Goal: Task Accomplishment & Management: Manage account settings

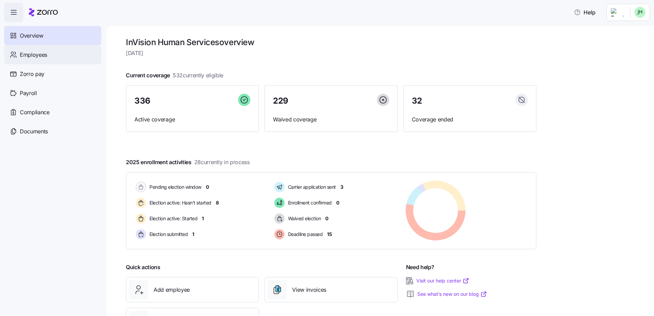
click at [40, 60] on div "Employees" at bounding box center [52, 54] width 97 height 19
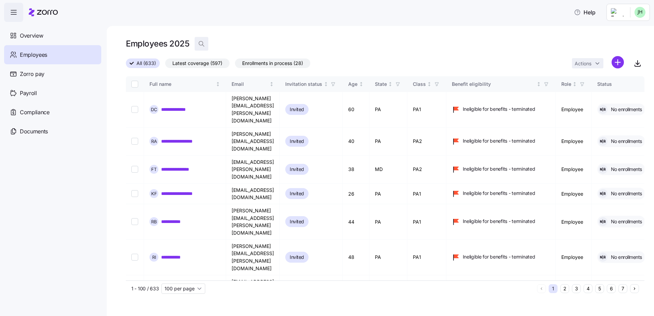
click at [202, 39] on span "button" at bounding box center [201, 43] width 13 height 13
click at [232, 48] on input at bounding box center [263, 43] width 137 height 11
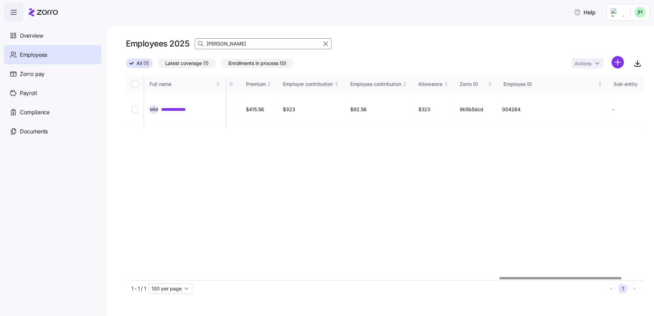
scroll to position [0, 1600]
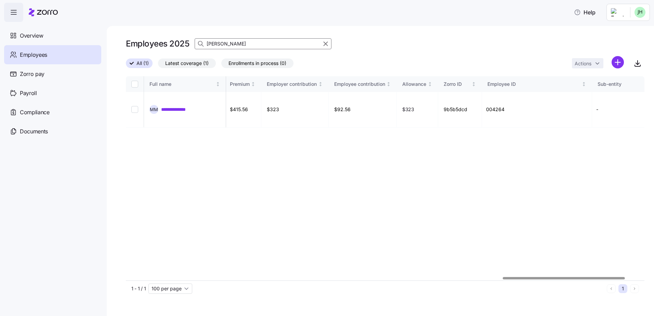
click at [564, 281] on div at bounding box center [385, 278] width 519 height 4
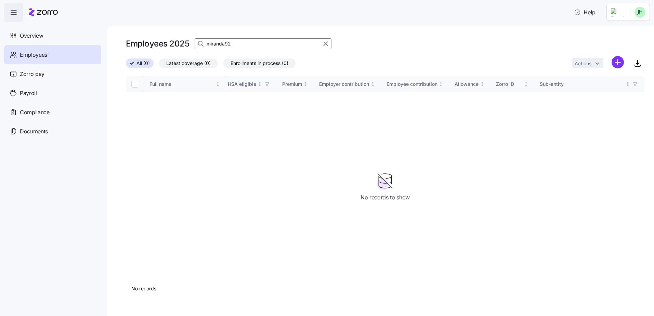
scroll to position [0, 1488]
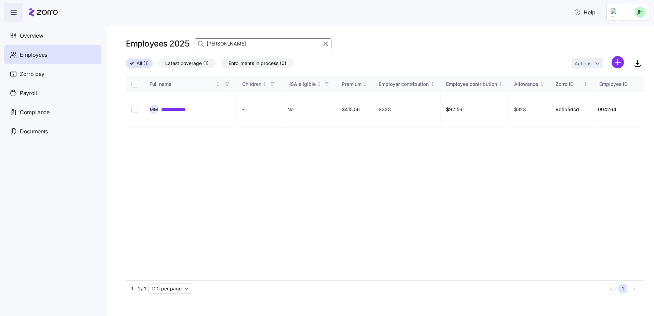
drag, startPoint x: 253, startPoint y: 46, endPoint x: 185, endPoint y: 44, distance: 67.1
click at [185, 44] on div "Employees 2025 miranda" at bounding box center [385, 44] width 519 height 14
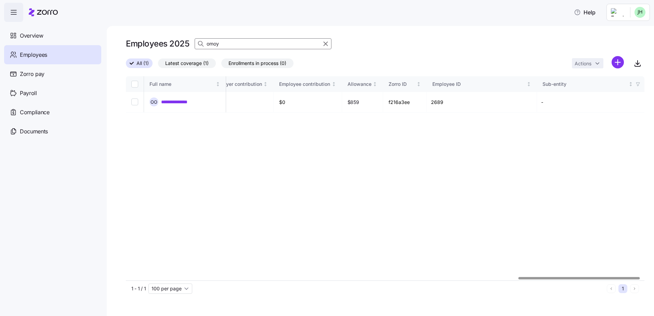
scroll to position [0, 1683]
click at [582, 279] on div at bounding box center [385, 278] width 519 height 4
type input "omoy"
